Goal: Navigation & Orientation: Find specific page/section

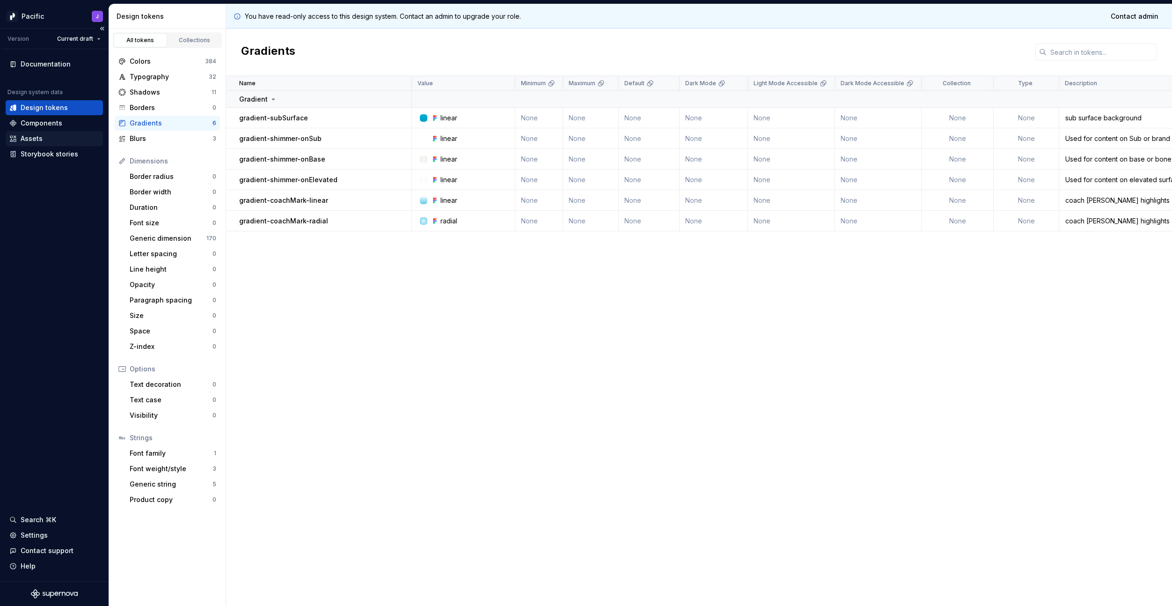
click at [59, 141] on div "Assets" at bounding box center [54, 138] width 90 height 9
click at [59, 125] on div "Components" at bounding box center [42, 122] width 42 height 9
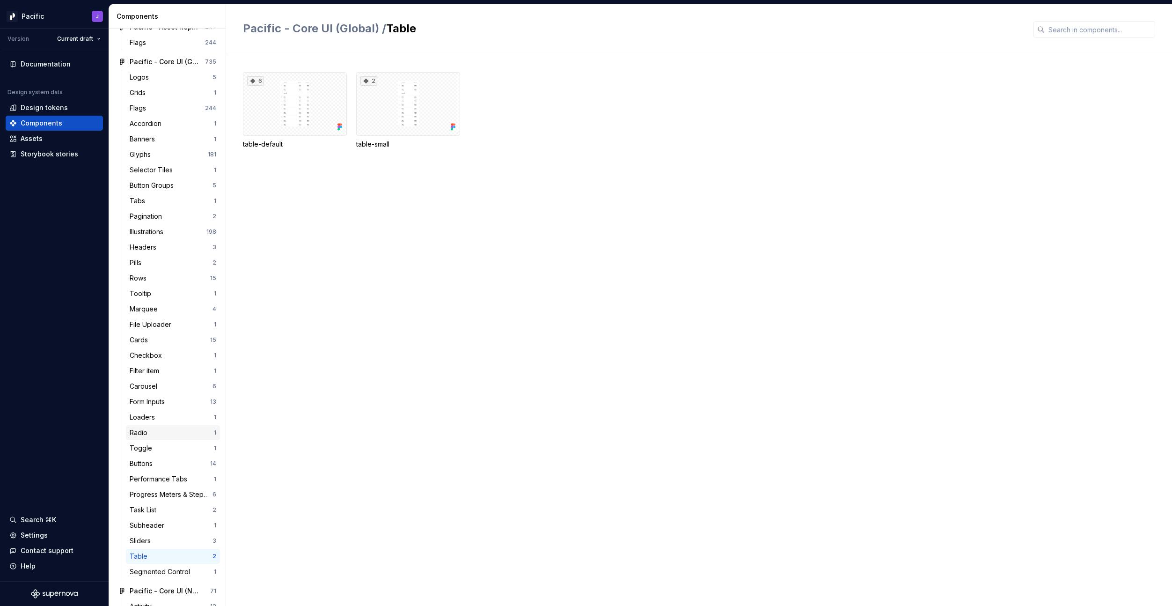
scroll to position [13, 0]
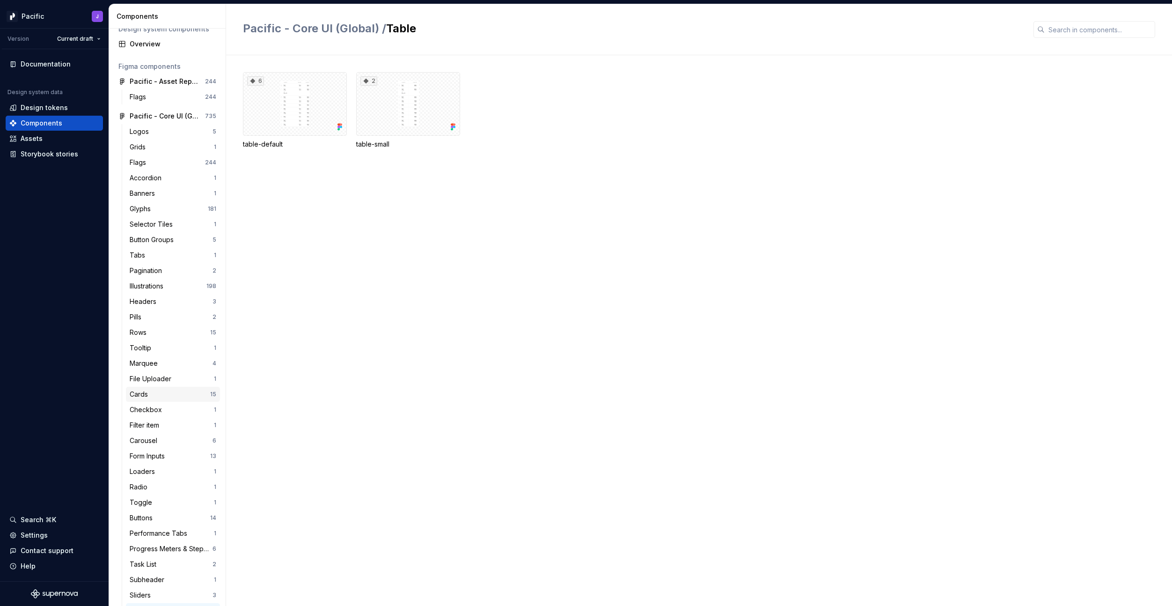
click at [180, 397] on div "Cards" at bounding box center [170, 393] width 80 height 9
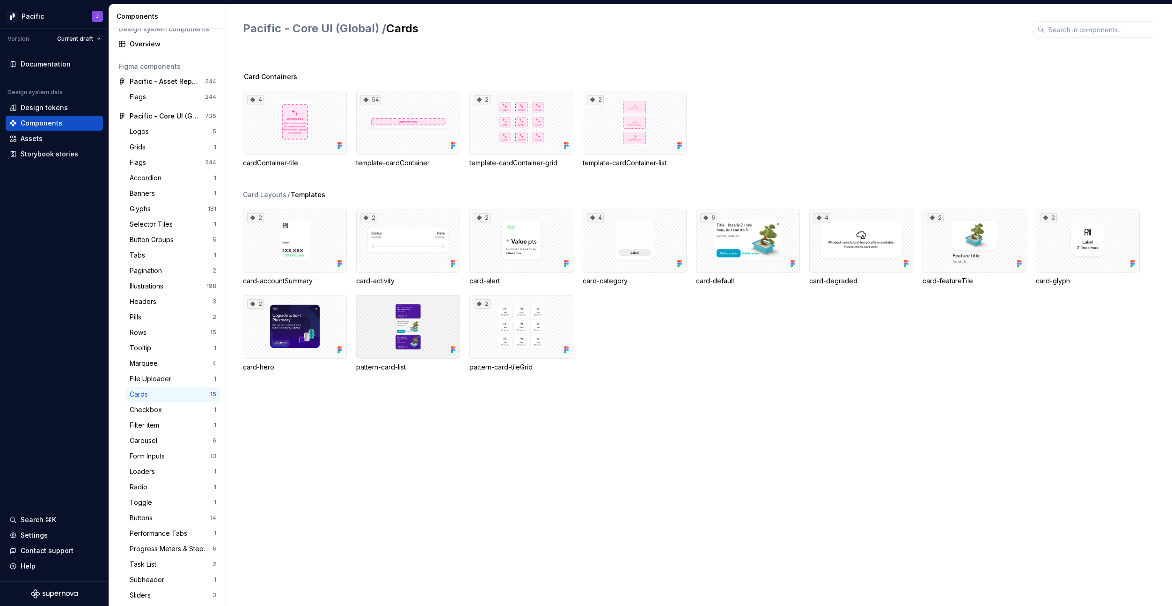
click at [397, 326] on div at bounding box center [408, 327] width 104 height 64
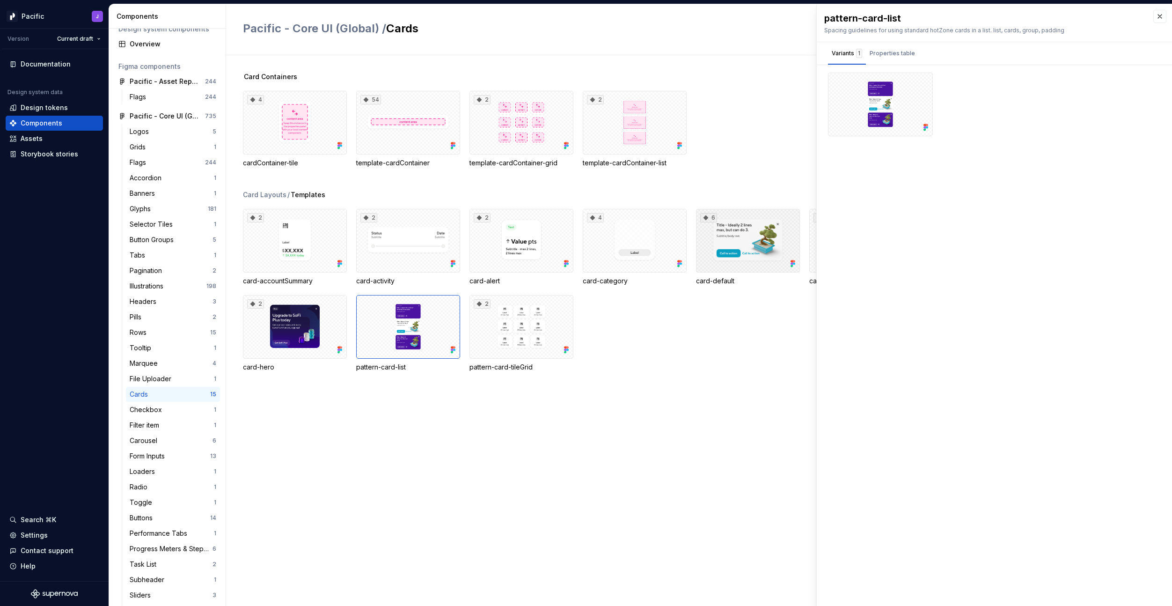
click at [744, 239] on div "6" at bounding box center [748, 241] width 104 height 64
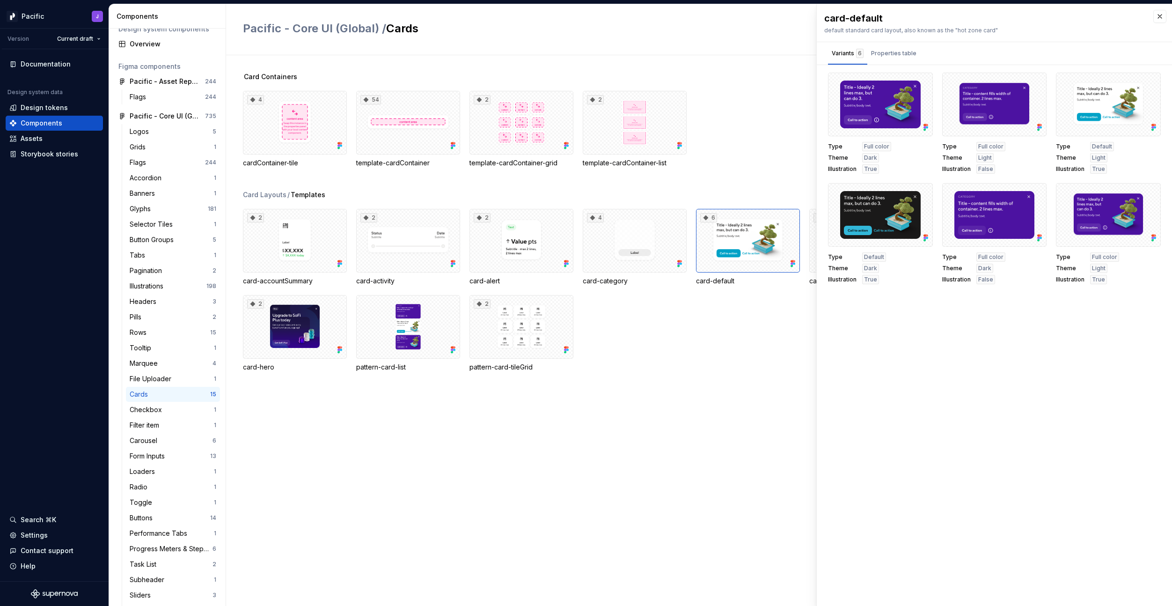
click at [1124, 57] on div "Variants 6 Properties table" at bounding box center [994, 53] width 355 height 22
click at [925, 83] on button "button" at bounding box center [921, 83] width 13 height 13
click at [910, 100] on div "Open in [GEOGRAPHIC_DATA]" at bounding box center [892, 111] width 61 height 28
